Goal: Navigation & Orientation: Go to known website

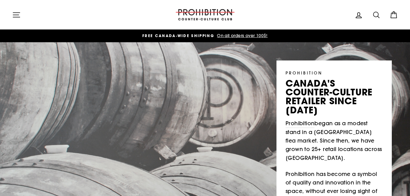
click at [16, 16] on icon "button" at bounding box center [16, 15] width 9 height 9
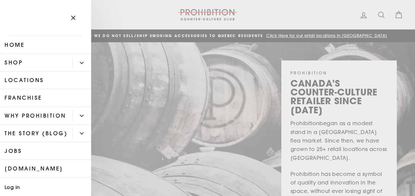
click at [33, 62] on link "Shop" at bounding box center [36, 63] width 73 height 18
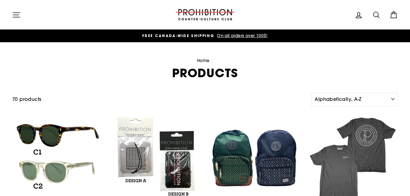
click at [15, 15] on icon "button" at bounding box center [16, 14] width 7 height 5
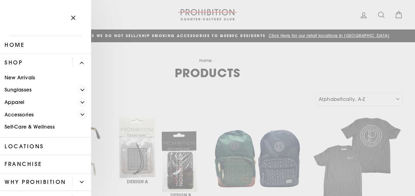
click at [78, 114] on span "Primary" at bounding box center [82, 114] width 9 height 9
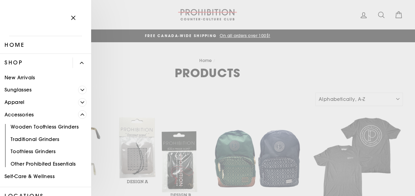
click at [80, 102] on icon "Primary" at bounding box center [82, 103] width 4 height 4
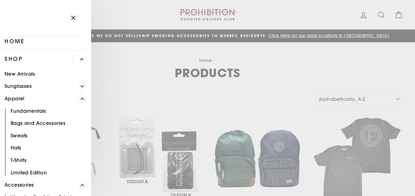
scroll to position [3, 0]
click at [80, 60] on icon "Primary" at bounding box center [82, 60] width 4 height 4
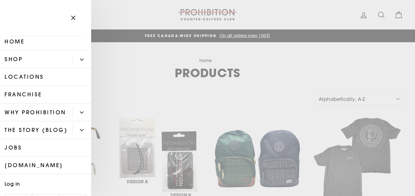
click at [12, 43] on link "Home" at bounding box center [45, 42] width 91 height 18
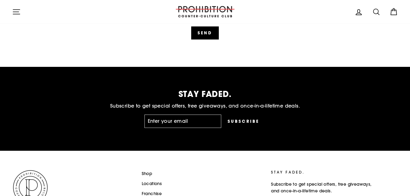
scroll to position [1581, 0]
